Goal: Book appointment/travel/reservation

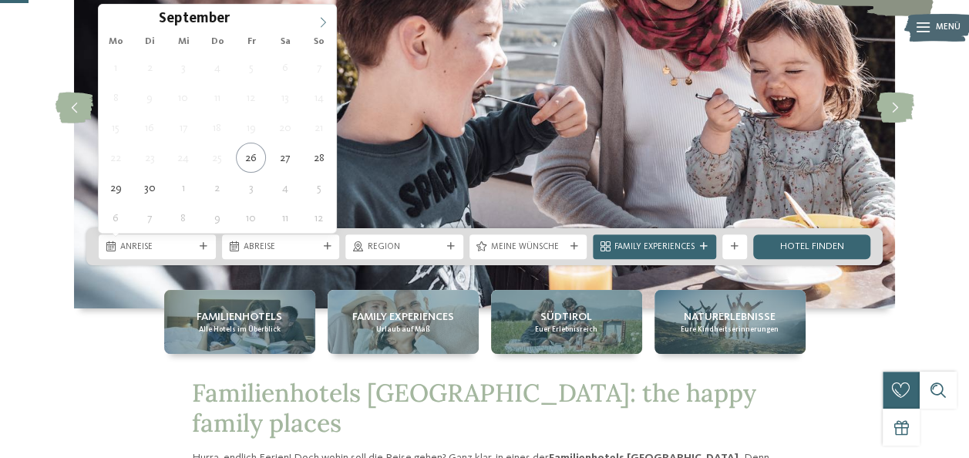
click at [324, 23] on icon at bounding box center [323, 22] width 11 height 11
type input "****"
click at [324, 23] on icon at bounding box center [323, 22] width 11 height 11
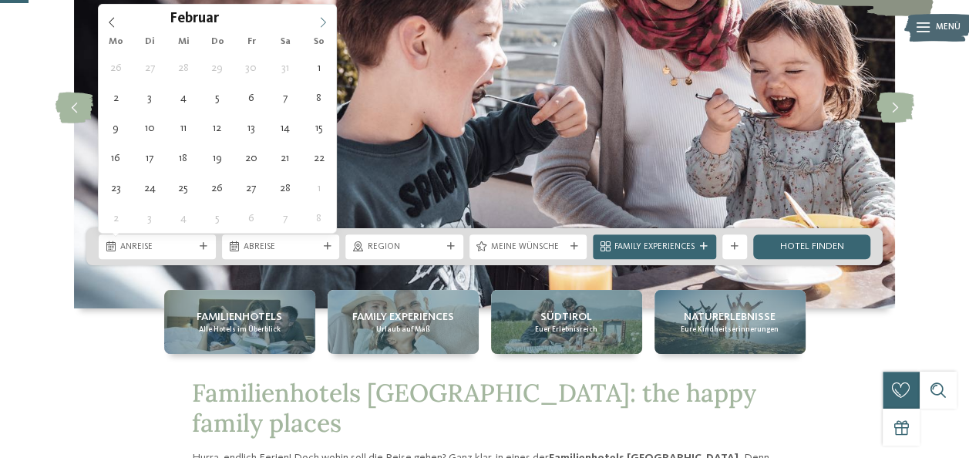
click at [324, 23] on icon at bounding box center [323, 22] width 11 height 11
type div "[DATE]"
type input "****"
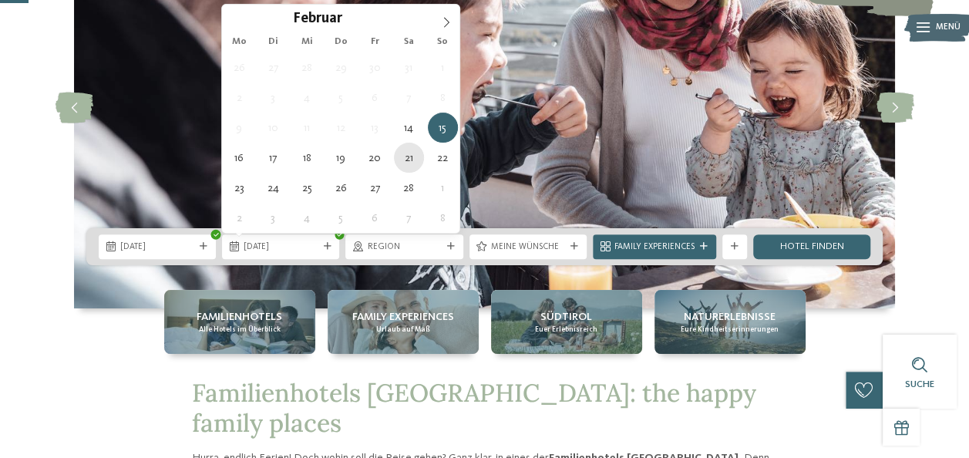
type div "[DATE]"
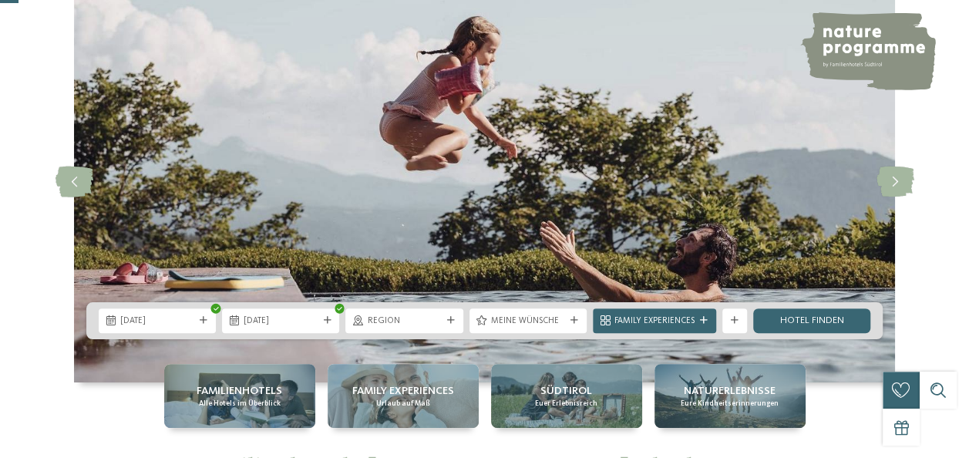
scroll to position [154, 0]
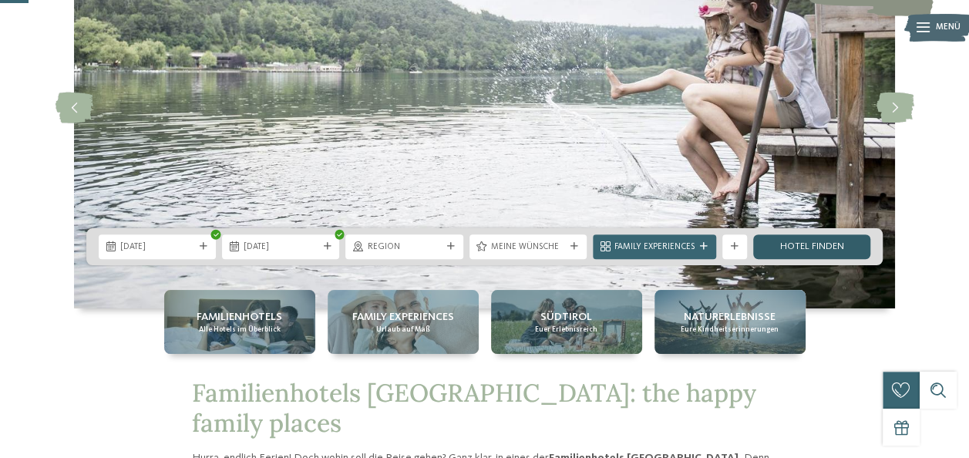
click at [823, 244] on link "Hotel finden" at bounding box center [811, 246] width 117 height 25
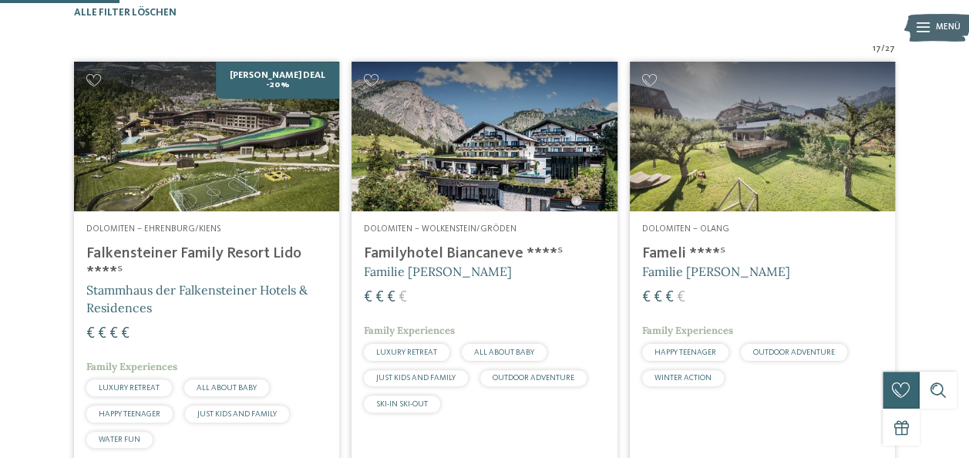
scroll to position [227, 0]
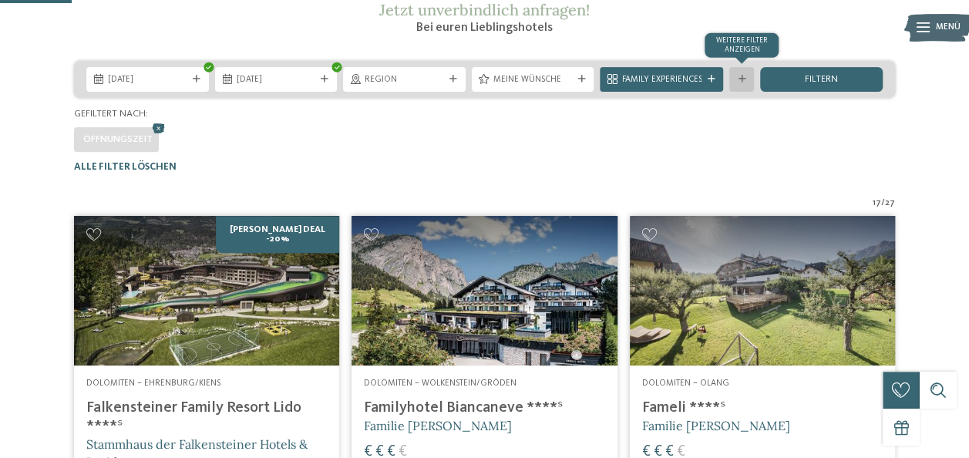
click at [742, 83] on icon at bounding box center [742, 80] width 8 height 8
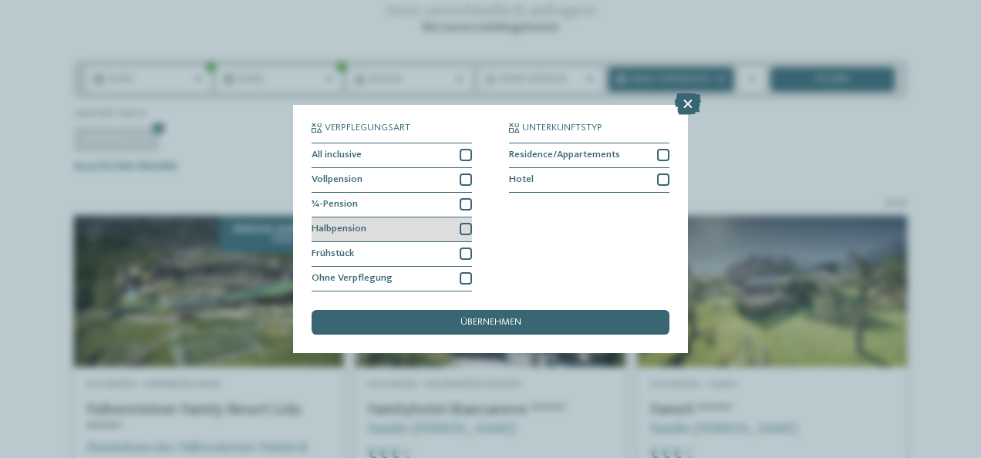
click at [467, 229] on div at bounding box center [465, 229] width 12 height 12
drag, startPoint x: 463, startPoint y: 202, endPoint x: 481, endPoint y: 222, distance: 27.3
click at [464, 204] on div at bounding box center [465, 204] width 12 height 12
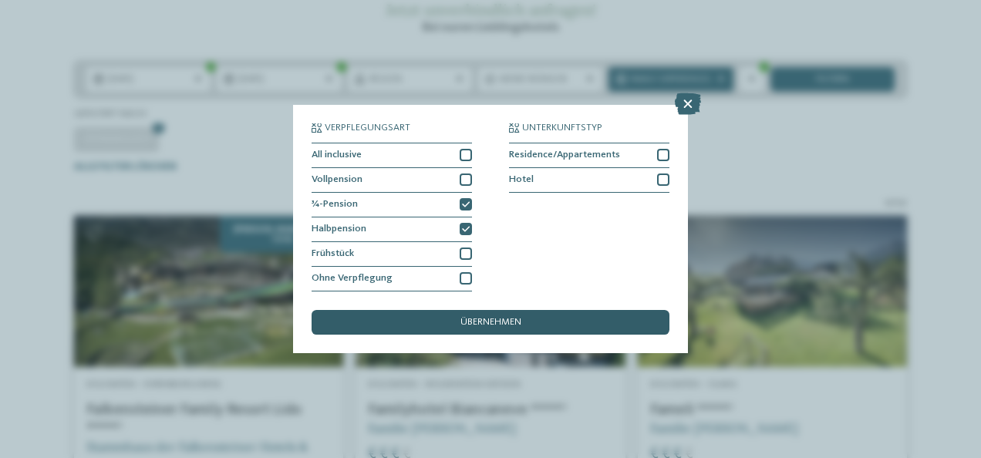
click at [523, 318] on div "übernehmen" at bounding box center [490, 322] width 358 height 25
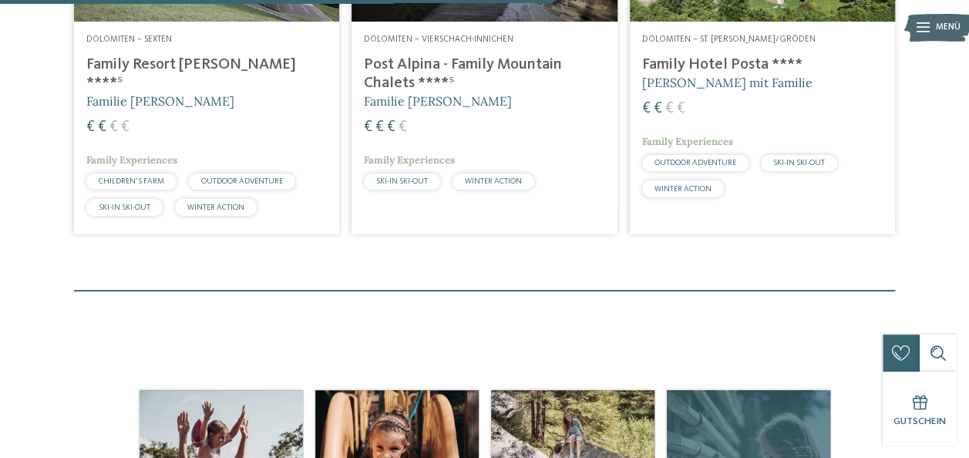
scroll to position [843, 0]
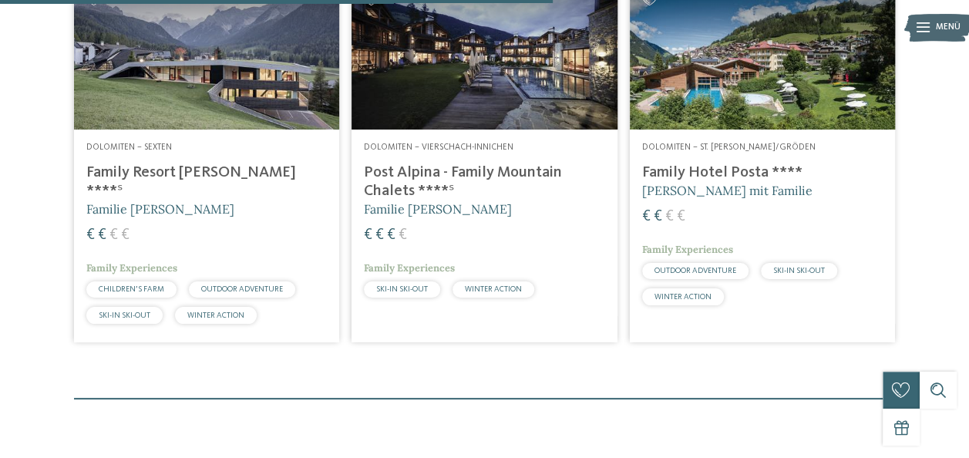
click at [725, 73] on img at bounding box center [762, 56] width 265 height 150
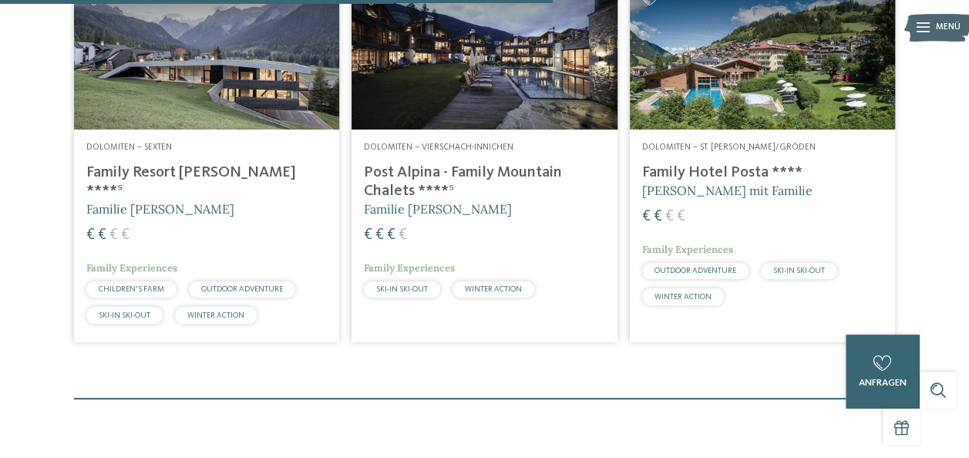
click at [788, 117] on img at bounding box center [762, 56] width 265 height 150
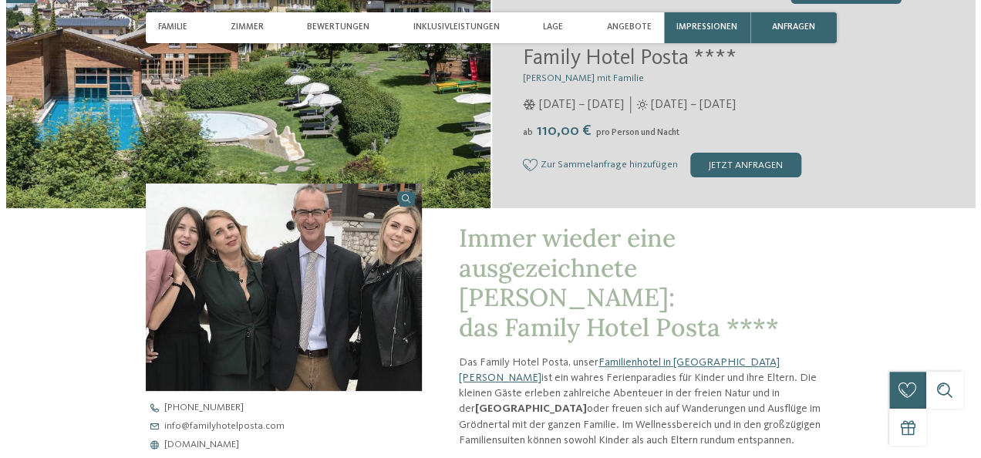
scroll to position [385, 0]
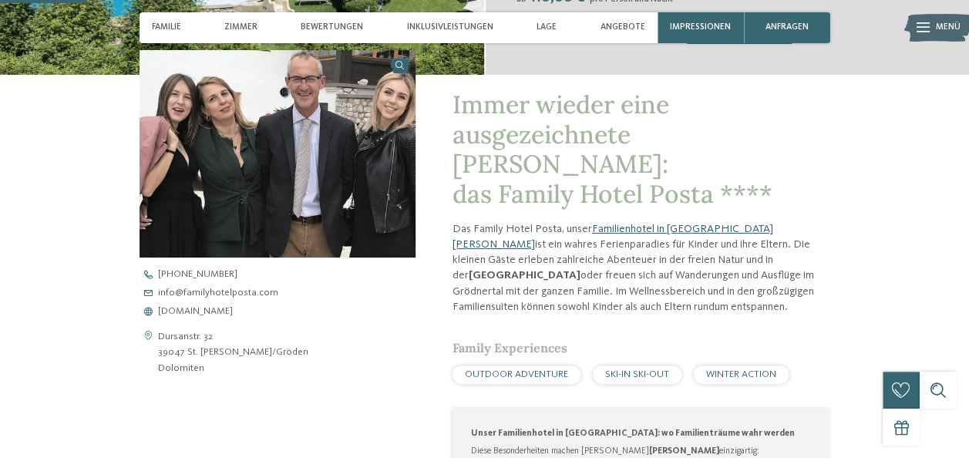
click at [643, 224] on link "Familienhotel in St. Christina" at bounding box center [613, 237] width 321 height 26
click at [233, 308] on span "www.familyhotelposta.com" at bounding box center [195, 312] width 75 height 10
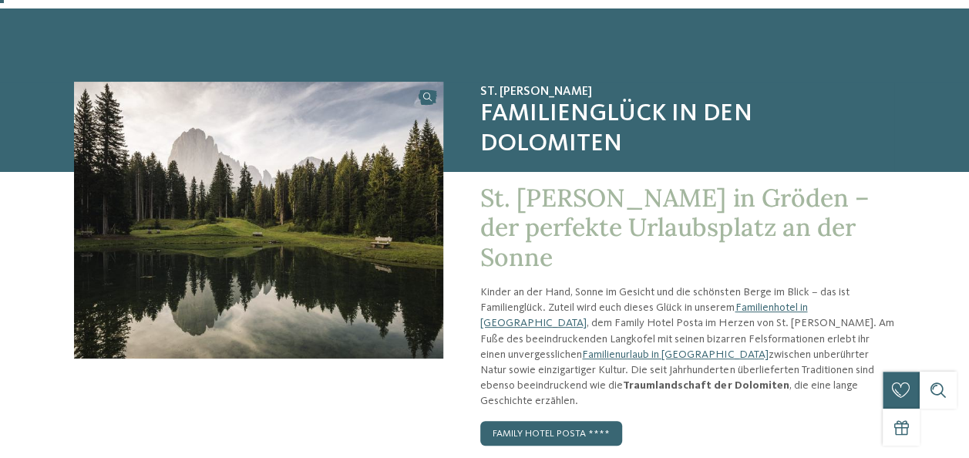
scroll to position [385, 0]
